Goal: Information Seeking & Learning: Understand process/instructions

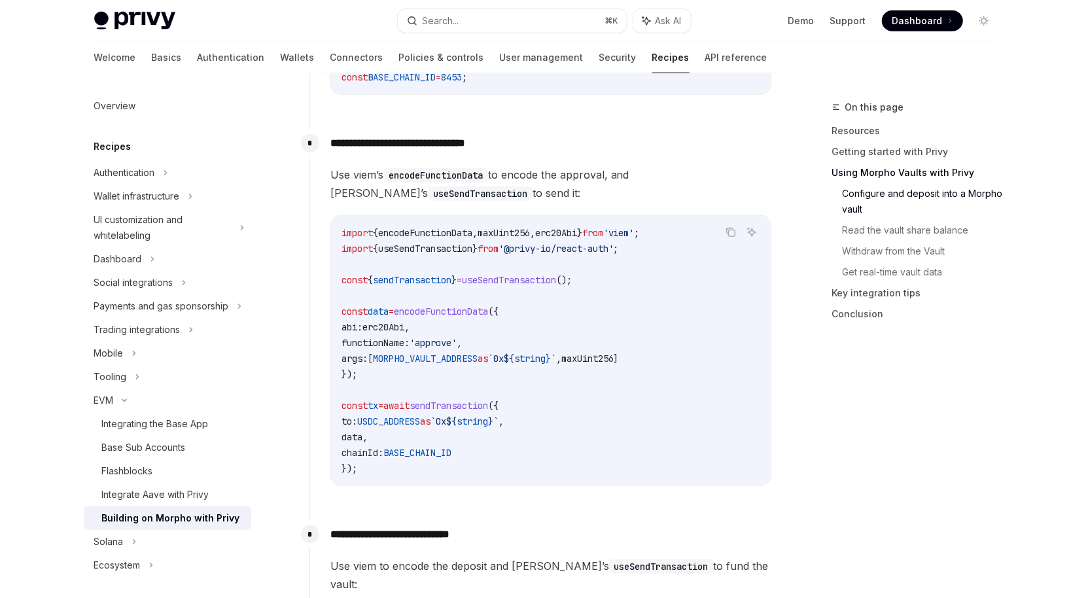
scroll to position [671, 0]
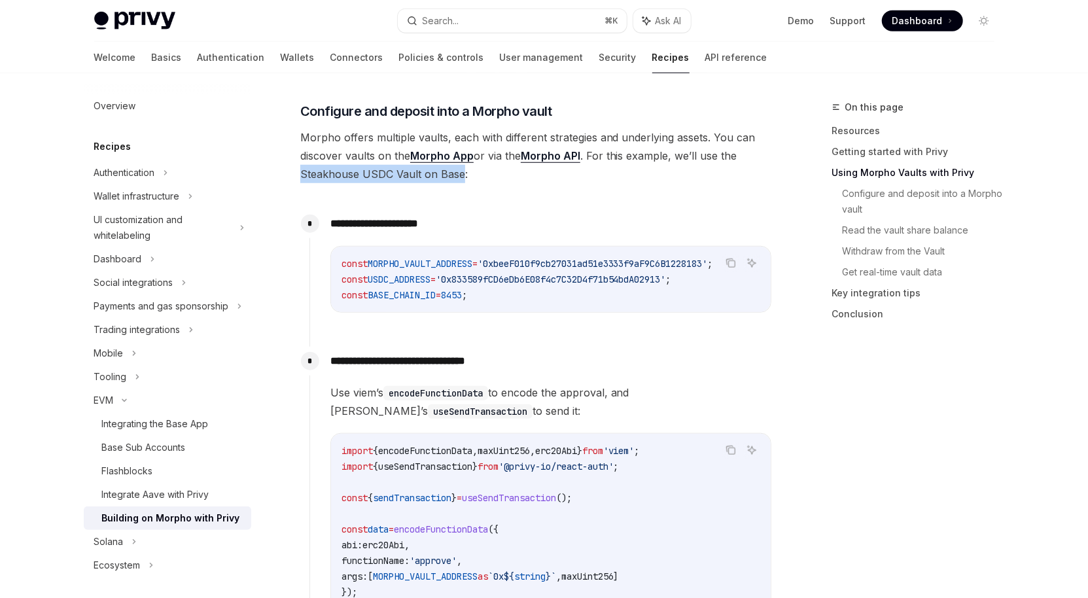
drag, startPoint x: 301, startPoint y: 174, endPoint x: 460, endPoint y: 174, distance: 159.0
click at [460, 174] on span "Morpho offers multiple vaults, each with different strategies and underlying as…" at bounding box center [536, 155] width 472 height 55
copy span "Steakhouse USDC Vault on Base"
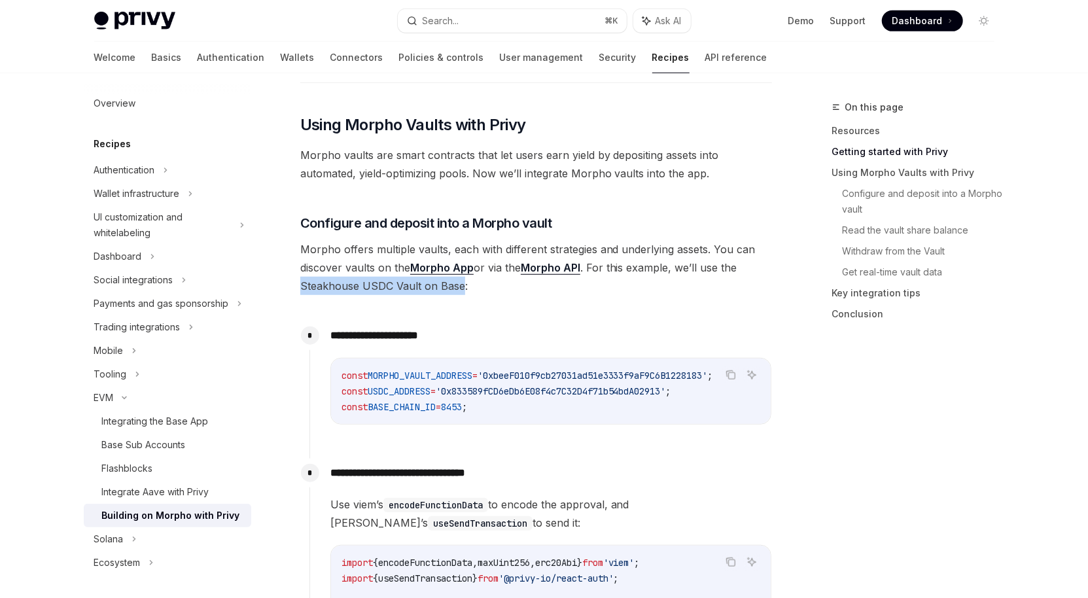
scroll to position [571, 0]
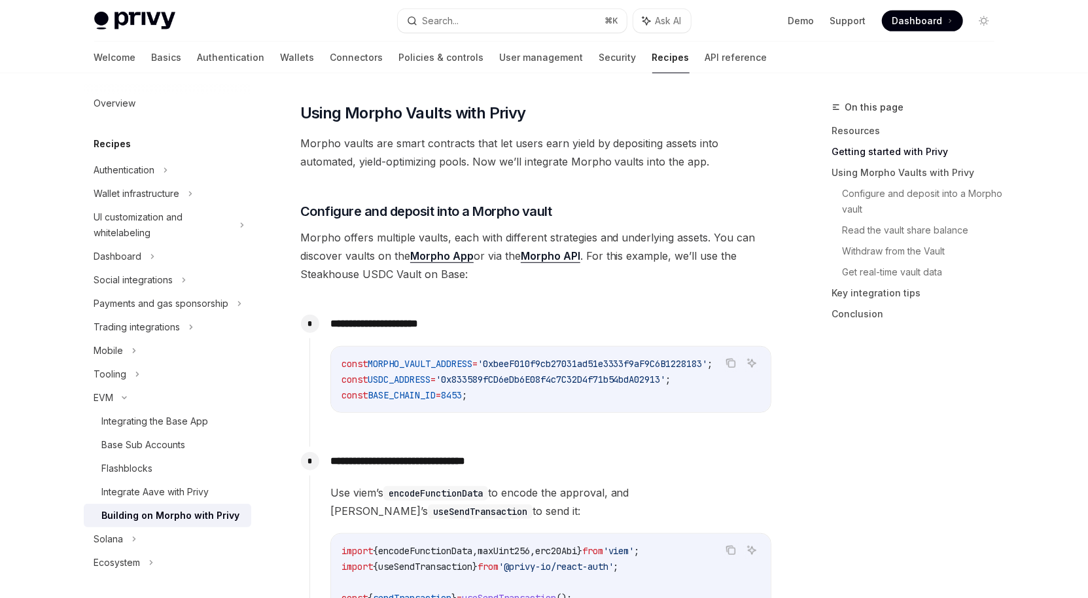
click at [646, 260] on span "Morpho offers multiple vaults, each with different strategies and underlying as…" at bounding box center [536, 255] width 472 height 55
drag, startPoint x: 301, startPoint y: 275, endPoint x: 470, endPoint y: 282, distance: 169.6
click at [470, 282] on span "Morpho offers multiple vaults, each with different strategies and underlying as…" at bounding box center [536, 255] width 472 height 55
copy span "Steakhouse USDC Vault on Base:"
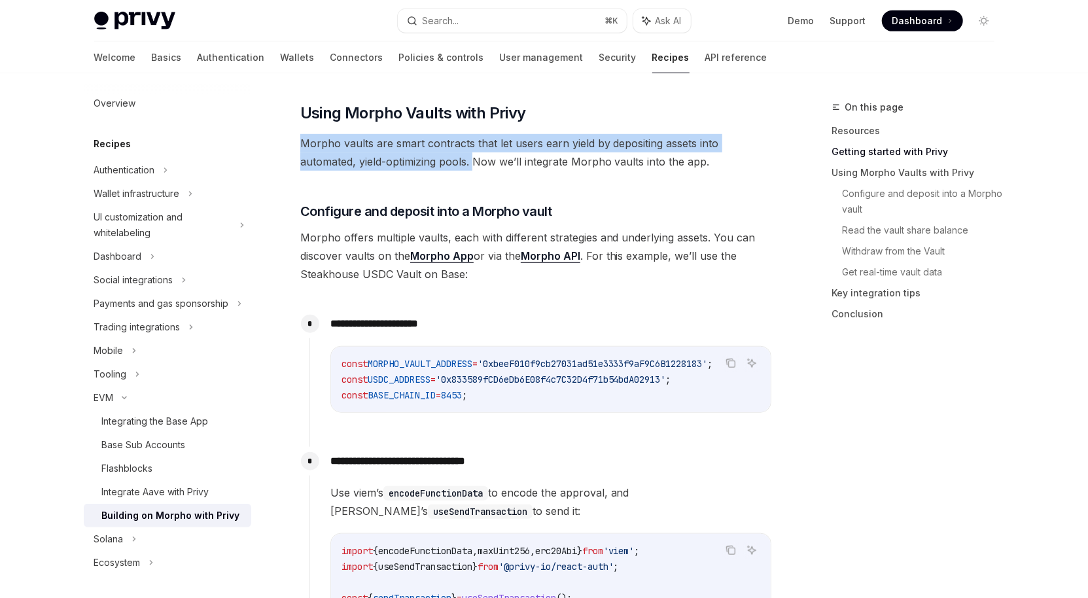
drag, startPoint x: 301, startPoint y: 143, endPoint x: 475, endPoint y: 157, distance: 174.6
click at [475, 157] on span "Morpho vaults are smart contracts that let users earn yield by depositing asset…" at bounding box center [536, 152] width 472 height 37
copy span "Morpho vaults are smart contracts that let users earn yield by depositing asset…"
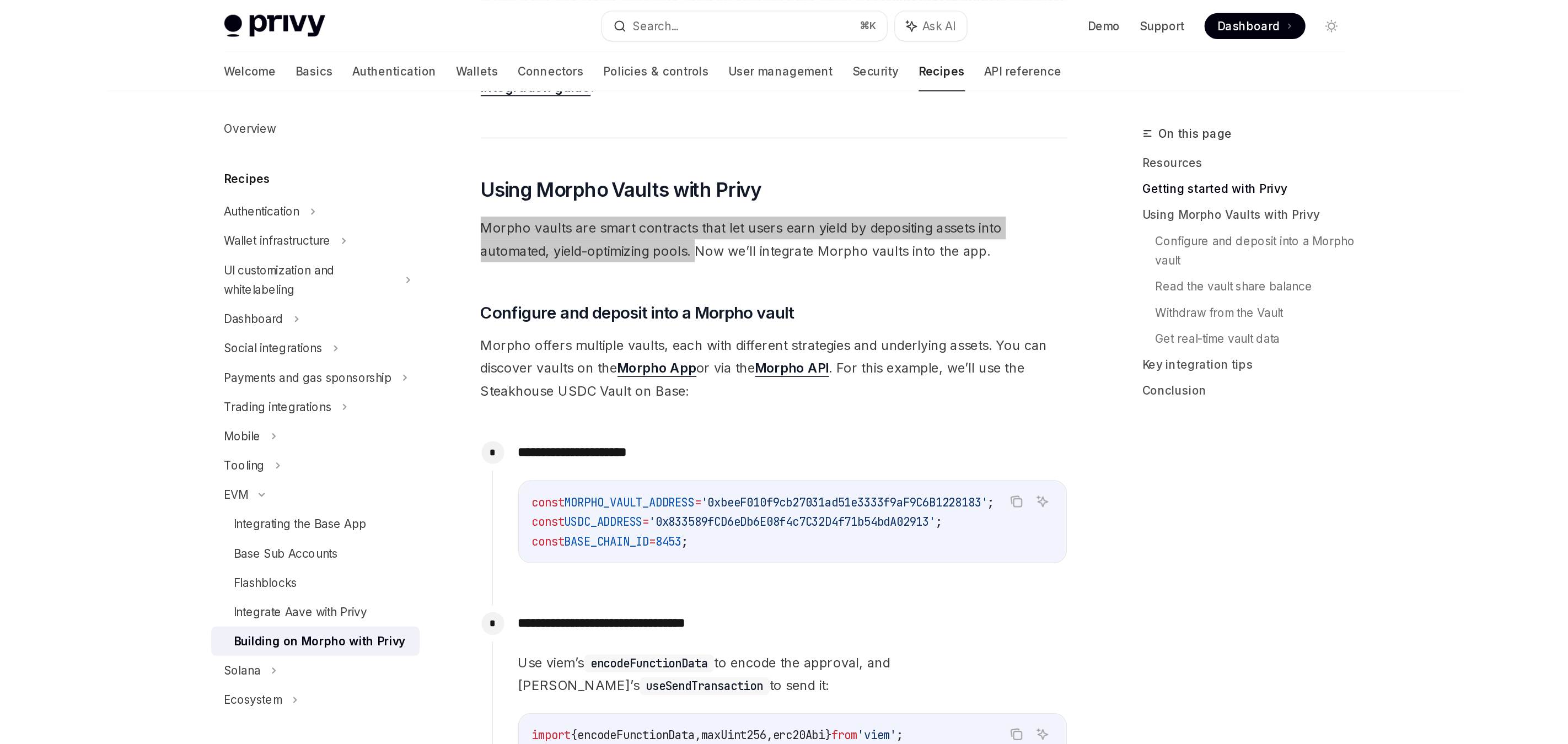
scroll to position [442, 0]
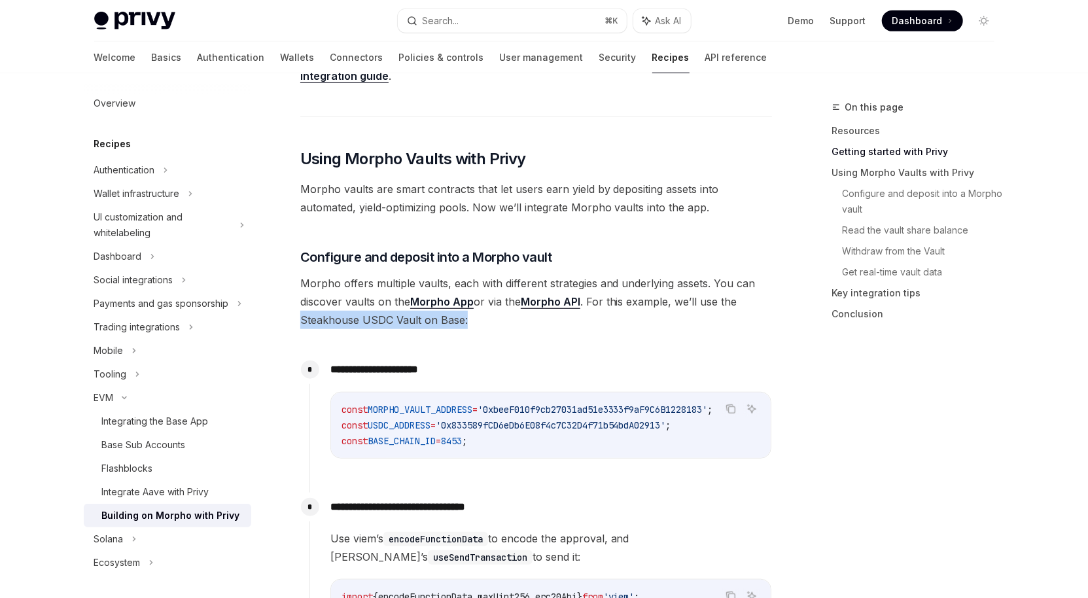
drag, startPoint x: 300, startPoint y: 321, endPoint x: 474, endPoint y: 321, distance: 174.7
copy span "Steakhouse USDC Vault on Base:"
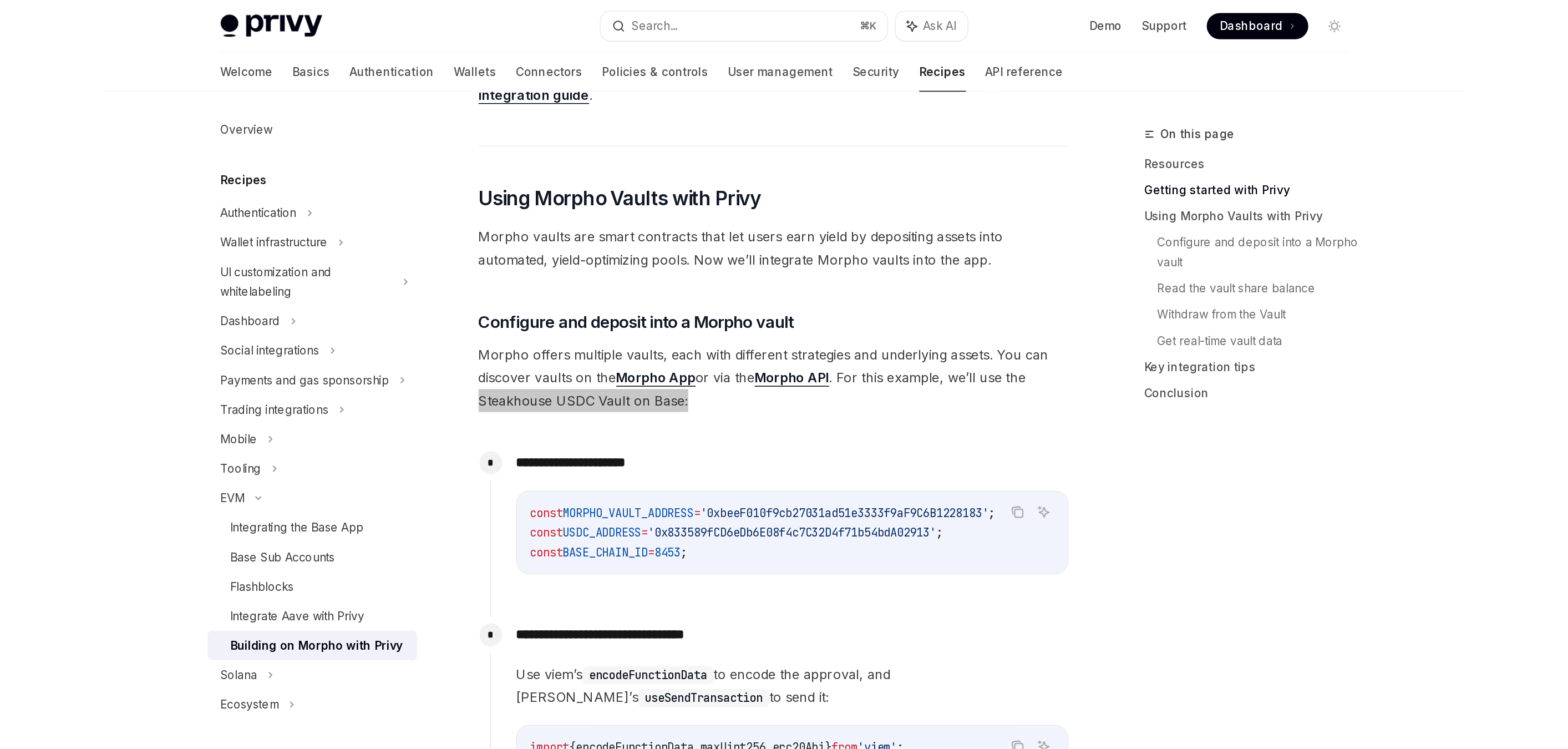
scroll to position [0, 0]
type textarea "*"
